Goal: Find specific page/section: Find specific page/section

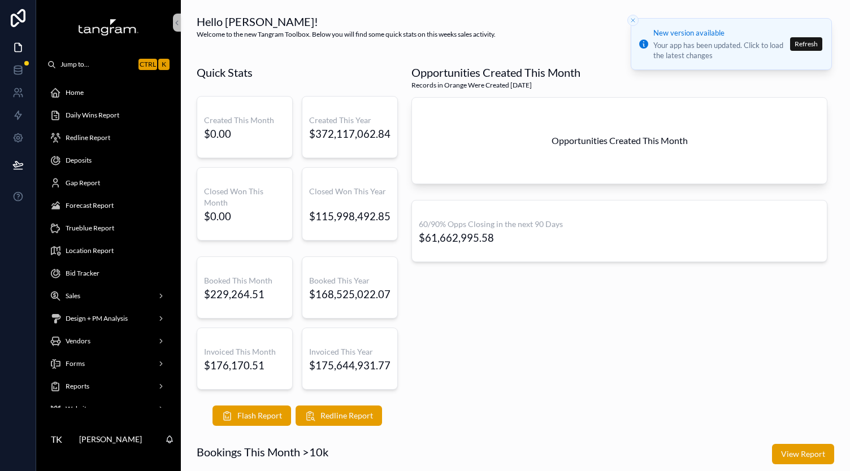
click at [676, 343] on div "Opportunities Created This Month Records in Orange Were Created [DATE] Opportun…" at bounding box center [620, 245] width 430 height 371
click at [494, 332] on div "Opportunities Created This Month Records in Orange Were Created [DATE] Opportun…" at bounding box center [620, 245] width 430 height 371
click at [470, 284] on div "Opportunities Created This Month Records in Orange Were Created [DATE] Opportun…" at bounding box center [620, 245] width 430 height 371
click at [572, 321] on div "Opportunities Created This Month Records in Orange Were Created [DATE] Opportun…" at bounding box center [620, 245] width 430 height 371
click at [114, 210] on div "Forecast Report" at bounding box center [109, 206] width 118 height 18
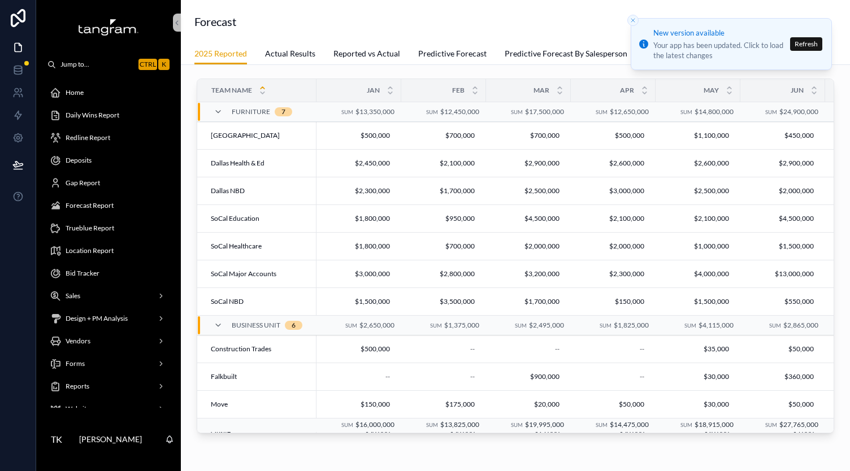
click at [98, 138] on span "Redline Report" at bounding box center [88, 137] width 45 height 9
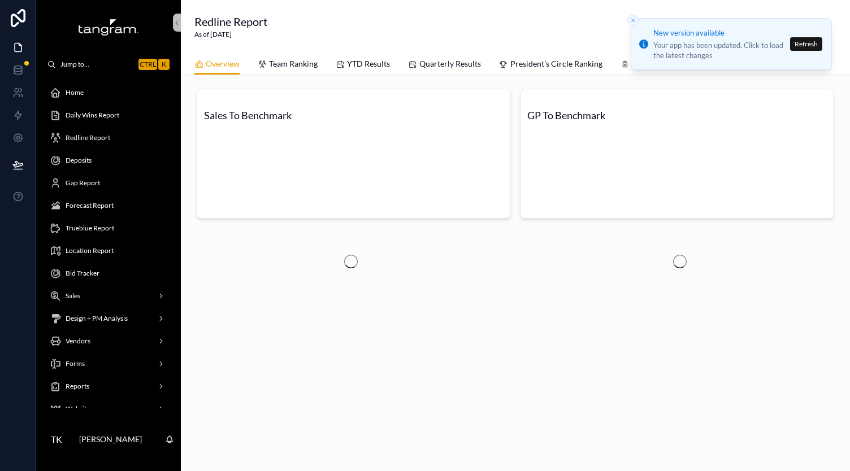
click at [366, 71] on link "YTD Results" at bounding box center [363, 65] width 54 height 23
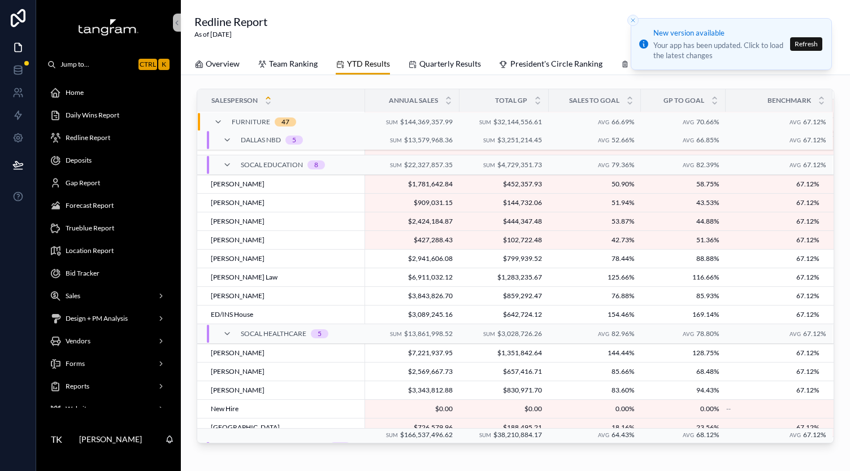
scroll to position [419, 0]
